Goal: Task Accomplishment & Management: Manage account settings

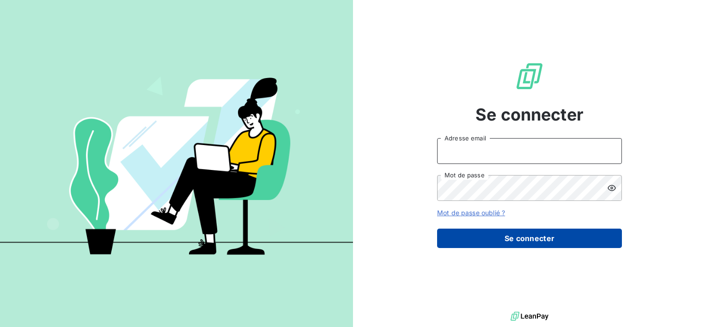
type input "[EMAIL_ADDRESS][DOMAIN_NAME]"
click at [517, 246] on button "Se connecter" at bounding box center [529, 238] width 185 height 19
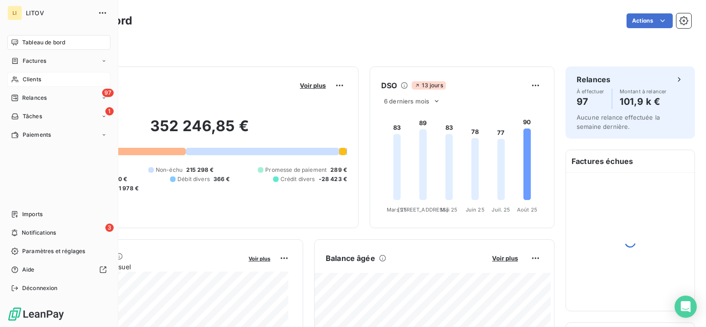
click at [41, 76] on span "Clients" at bounding box center [32, 79] width 18 height 8
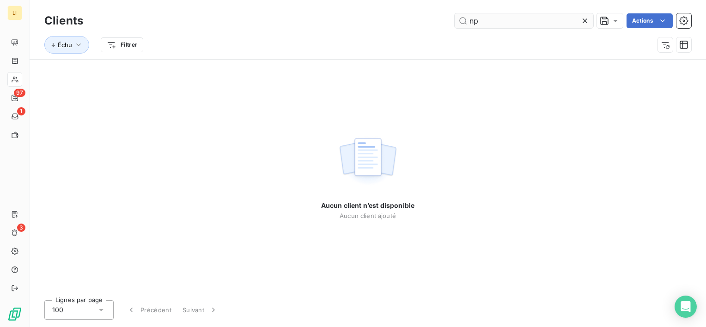
type input "n"
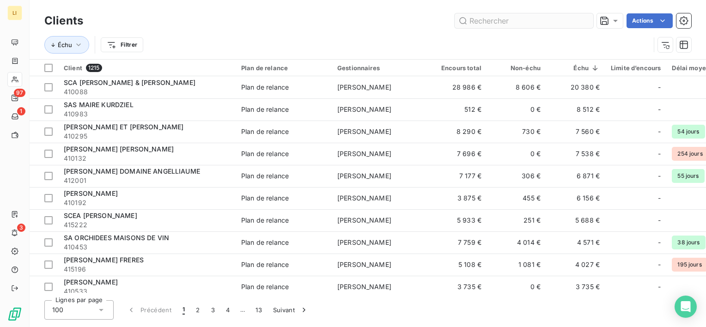
click at [528, 19] on input "text" at bounding box center [524, 20] width 139 height 15
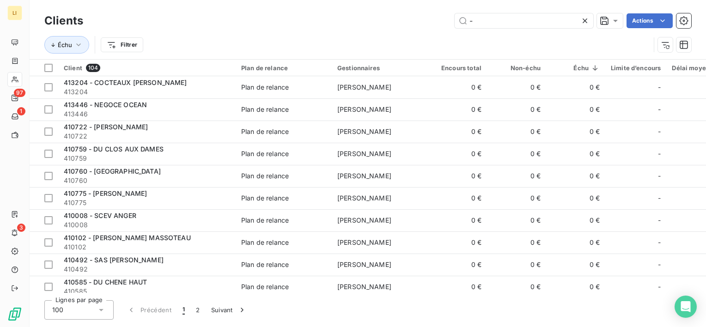
type input "-"
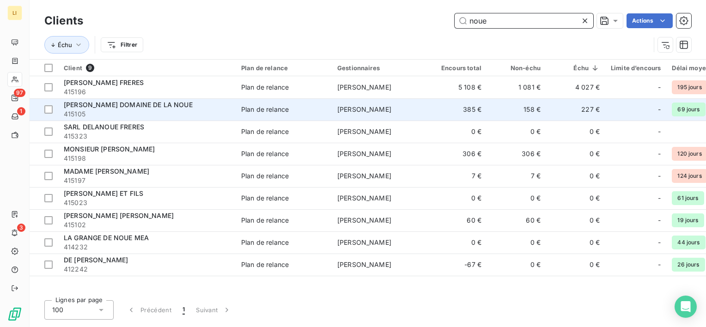
type input "noue"
click at [131, 107] on span "[PERSON_NAME] DOMAINE DE LA NOUE" at bounding box center [128, 105] width 129 height 8
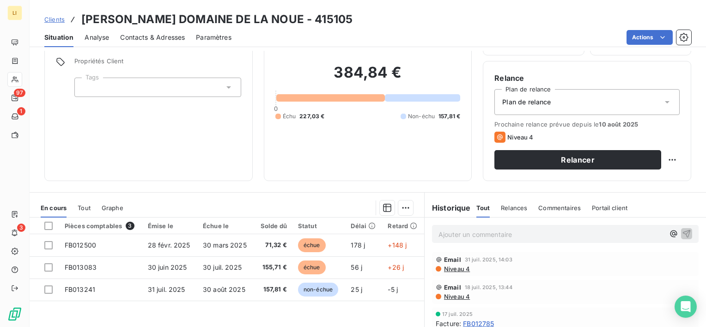
scroll to position [123, 0]
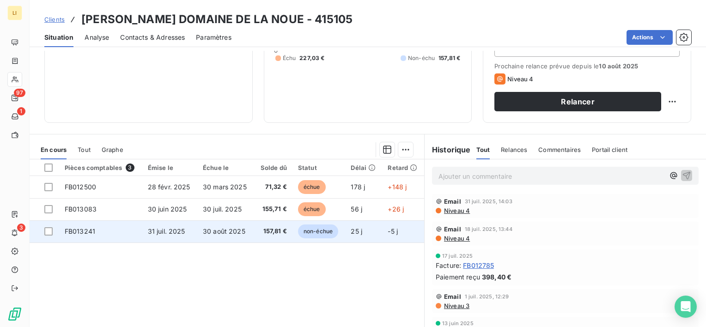
click at [229, 229] on span "30 août 2025" at bounding box center [224, 231] width 43 height 8
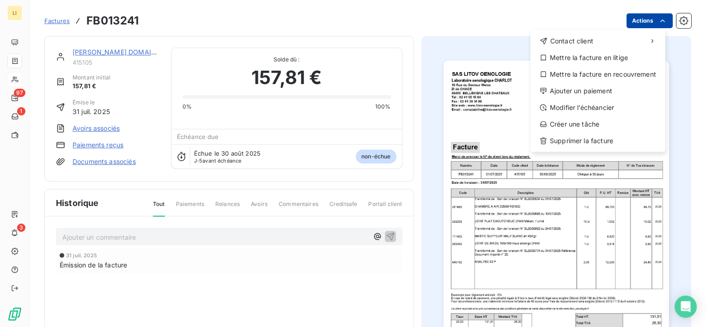
click at [635, 17] on html "LI 97 1 3 Factures FB013241 Actions Contact client Mettre la facture en litige …" at bounding box center [353, 163] width 706 height 327
click at [589, 83] on div "Contact client Mettre la facture en litige Mettre la facture en recouvrement Aj…" at bounding box center [597, 91] width 135 height 122
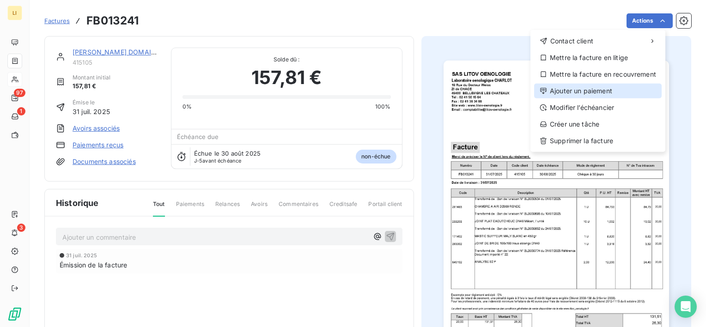
click at [607, 86] on div "Ajouter un paiement" at bounding box center [598, 91] width 128 height 15
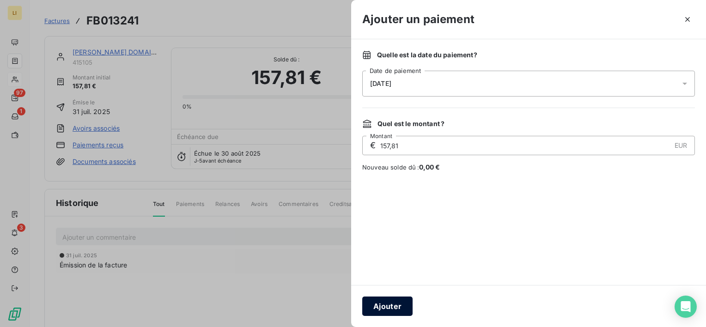
click at [393, 307] on button "Ajouter" at bounding box center [387, 306] width 50 height 19
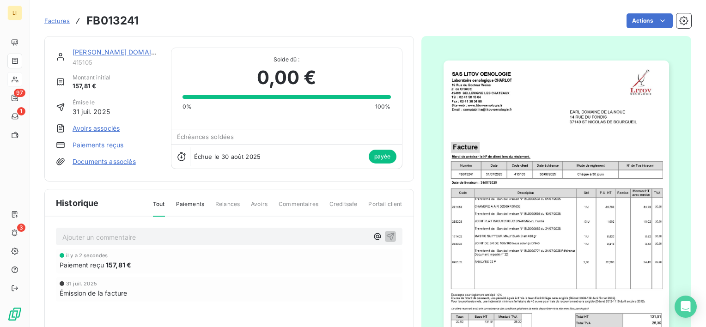
click at [95, 55] on link "[PERSON_NAME] DOMAINE DE LA NOUE" at bounding box center [137, 52] width 129 height 8
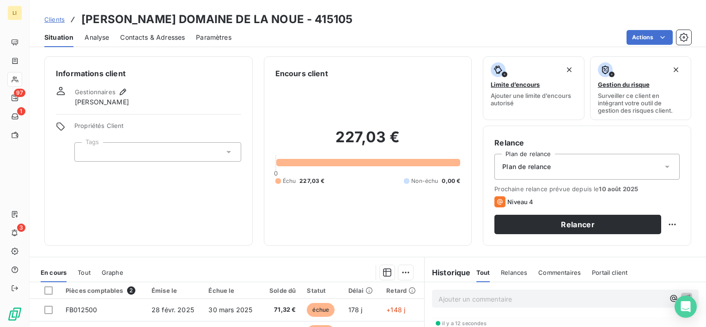
click at [50, 13] on div "Clients [PERSON_NAME] DOMAINE DE LA NOUE - 415105" at bounding box center [198, 19] width 308 height 17
click at [52, 21] on span "Clients" at bounding box center [54, 19] width 20 height 7
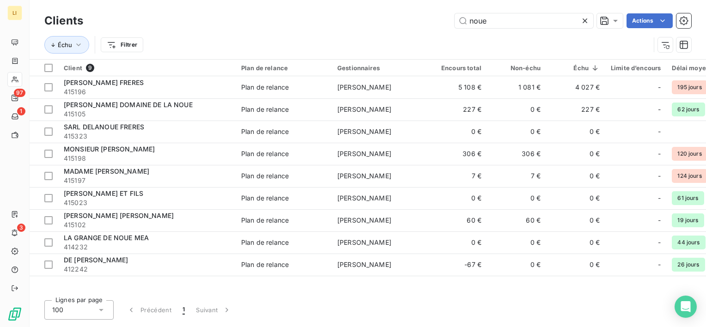
drag, startPoint x: 486, startPoint y: 17, endPoint x: 357, endPoint y: 25, distance: 129.6
click at [357, 25] on div "noue Actions" at bounding box center [392, 20] width 597 height 15
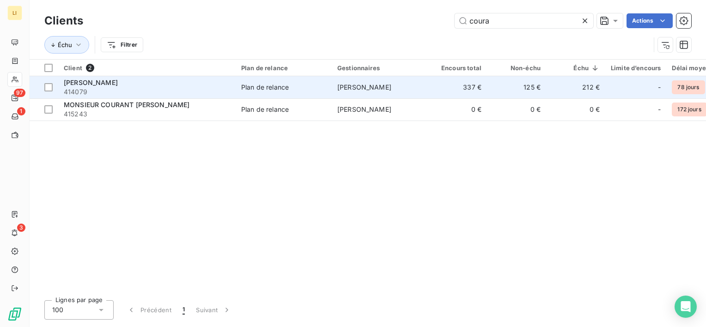
type input "coura"
click at [102, 81] on span "[PERSON_NAME]" at bounding box center [91, 83] width 54 height 8
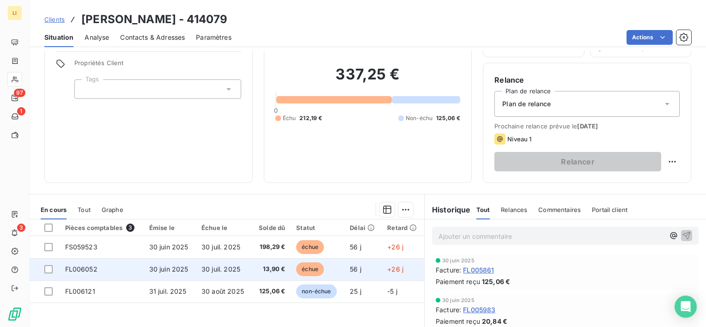
scroll to position [61, 0]
